Goal: Find specific page/section: Find specific page/section

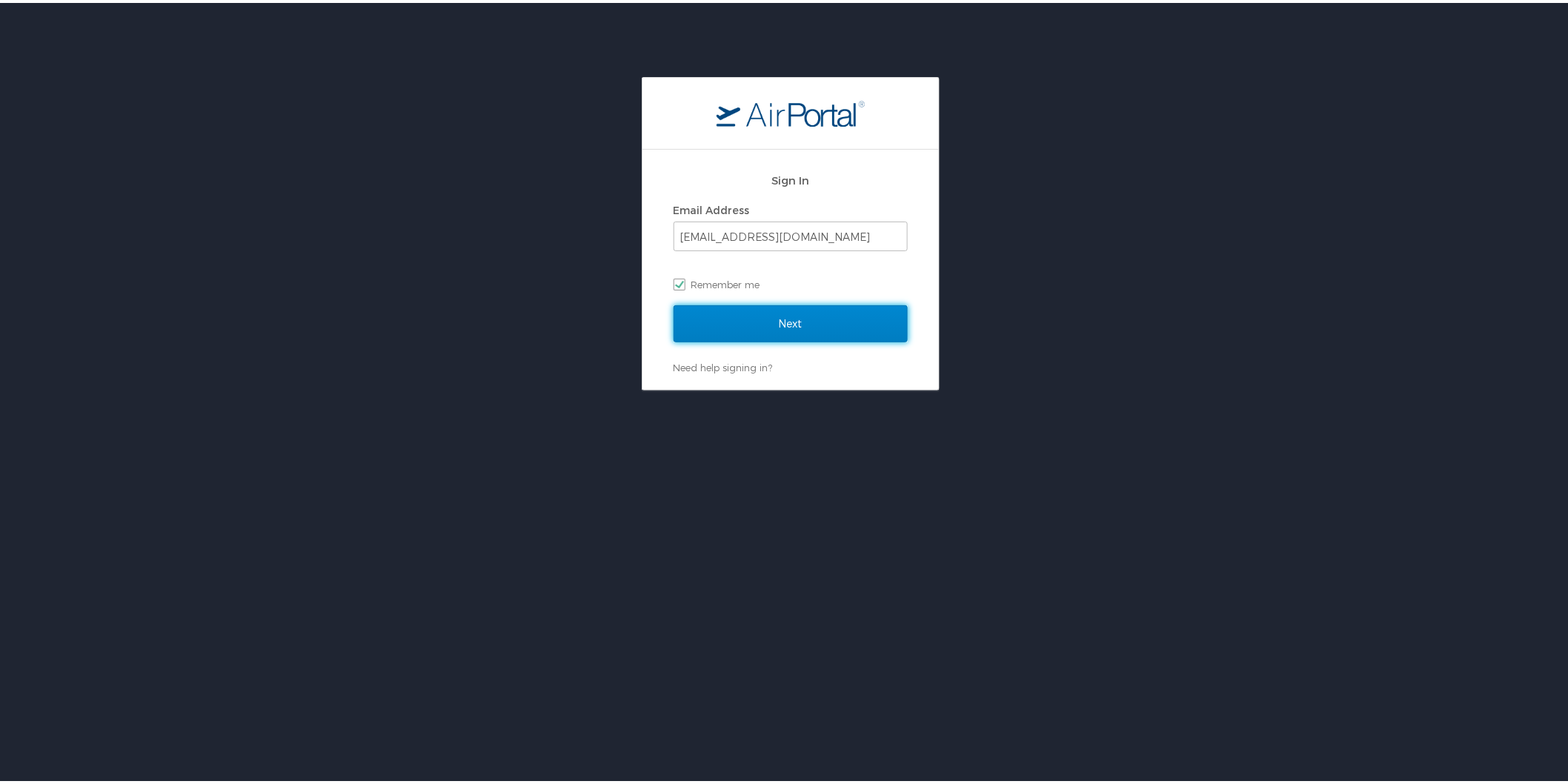
click at [757, 309] on input "Next" at bounding box center [790, 321] width 234 height 37
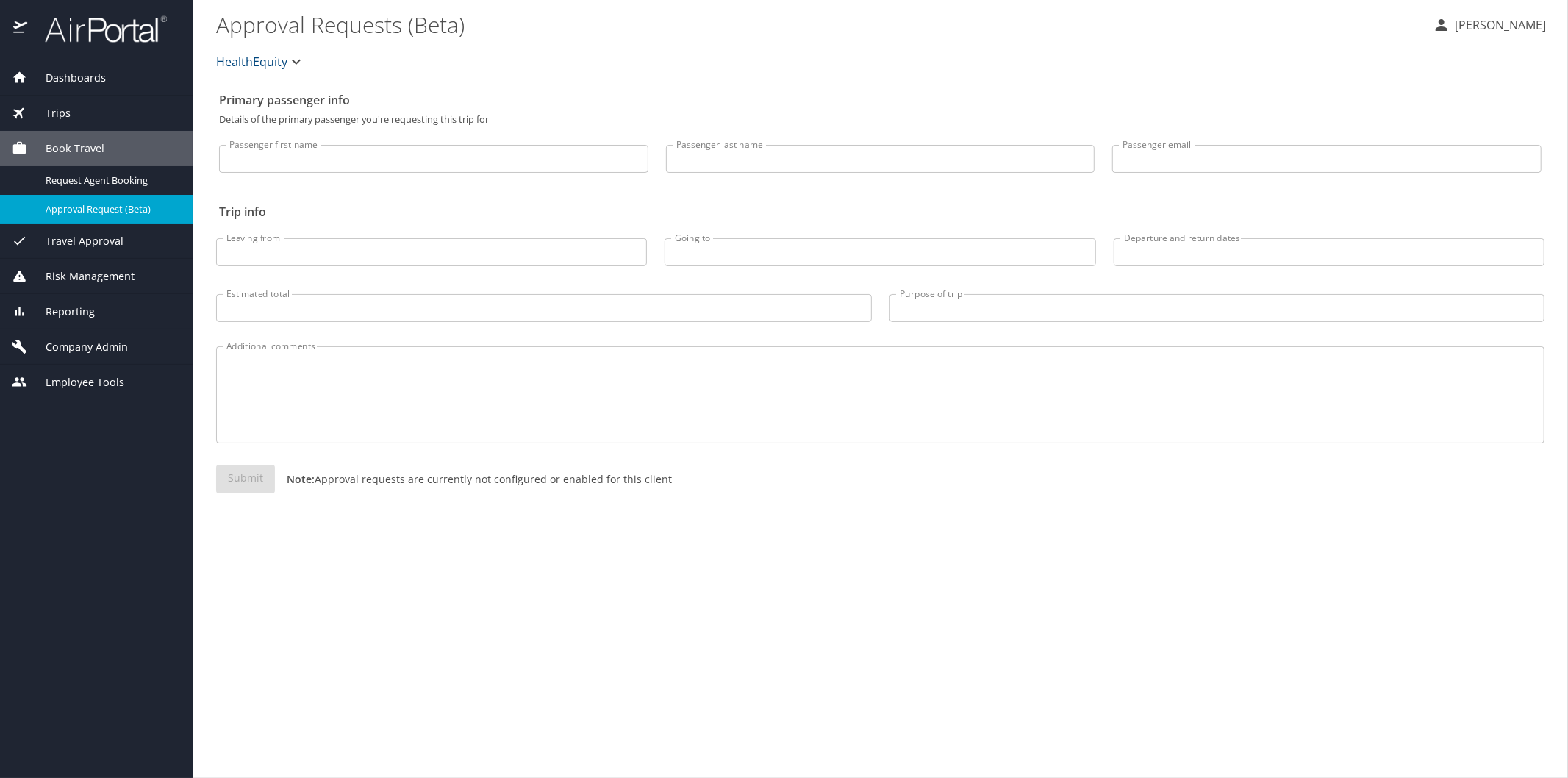
click at [85, 315] on span "Reporting" at bounding box center [61, 311] width 68 height 16
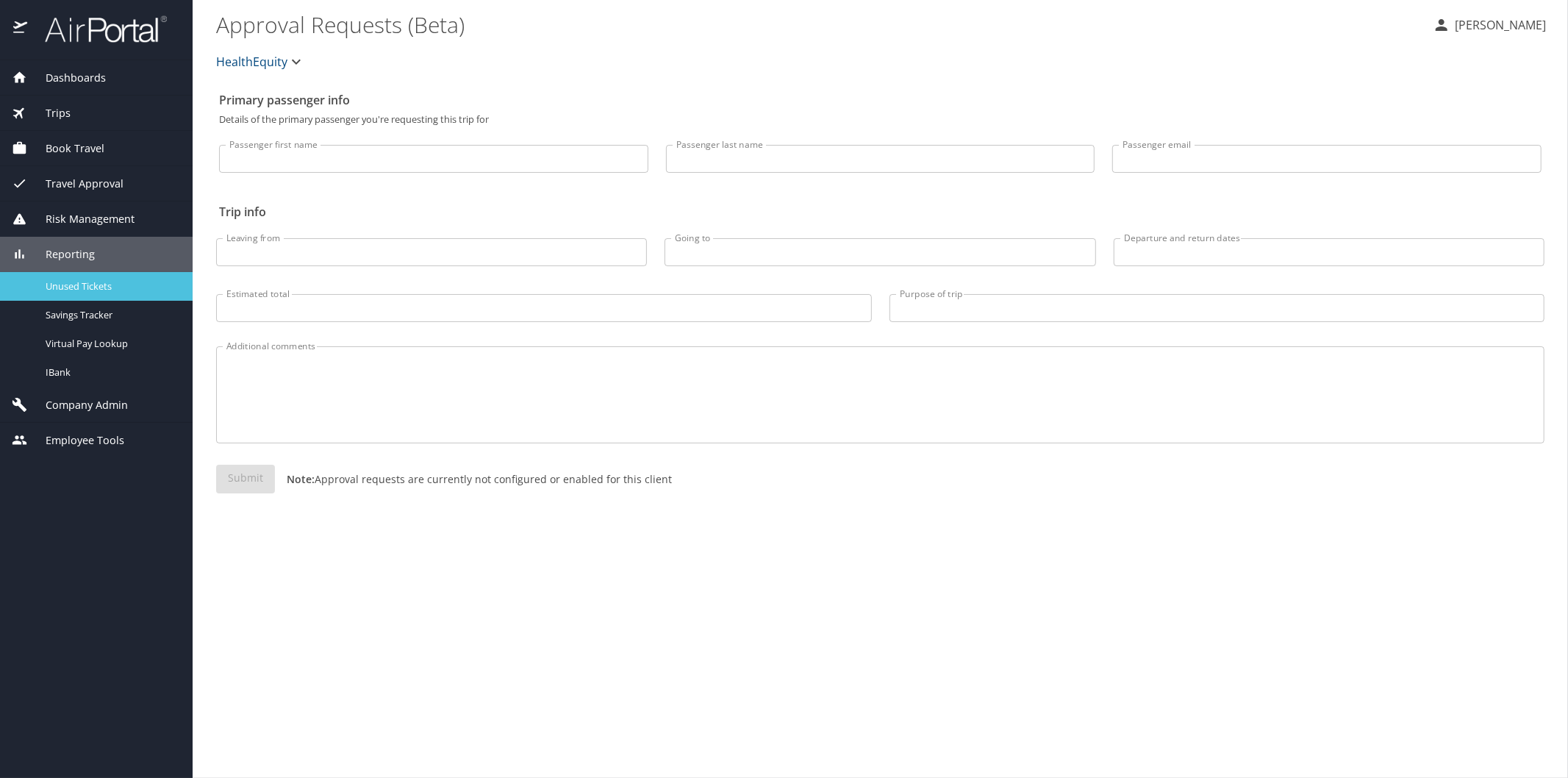
click at [75, 289] on span "Unused Tickets" at bounding box center [110, 286] width 129 height 14
